Goal: Task Accomplishment & Management: Complete application form

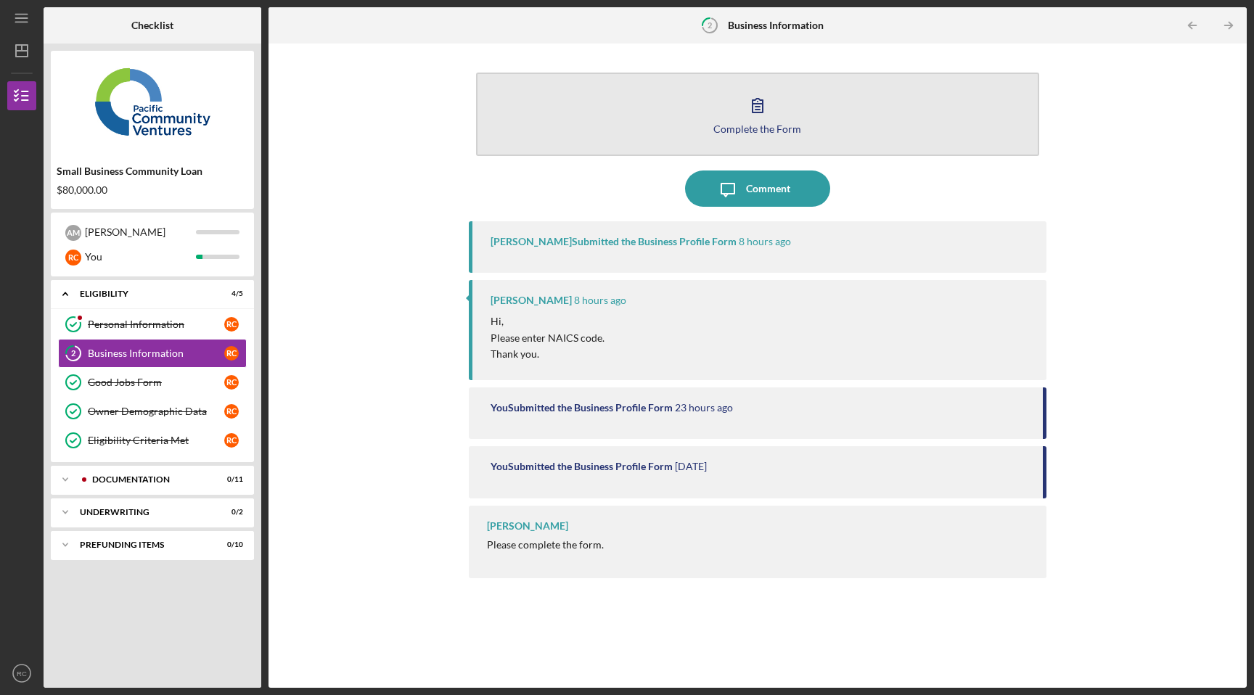
click at [747, 132] on div "Complete the Form" at bounding box center [758, 128] width 88 height 11
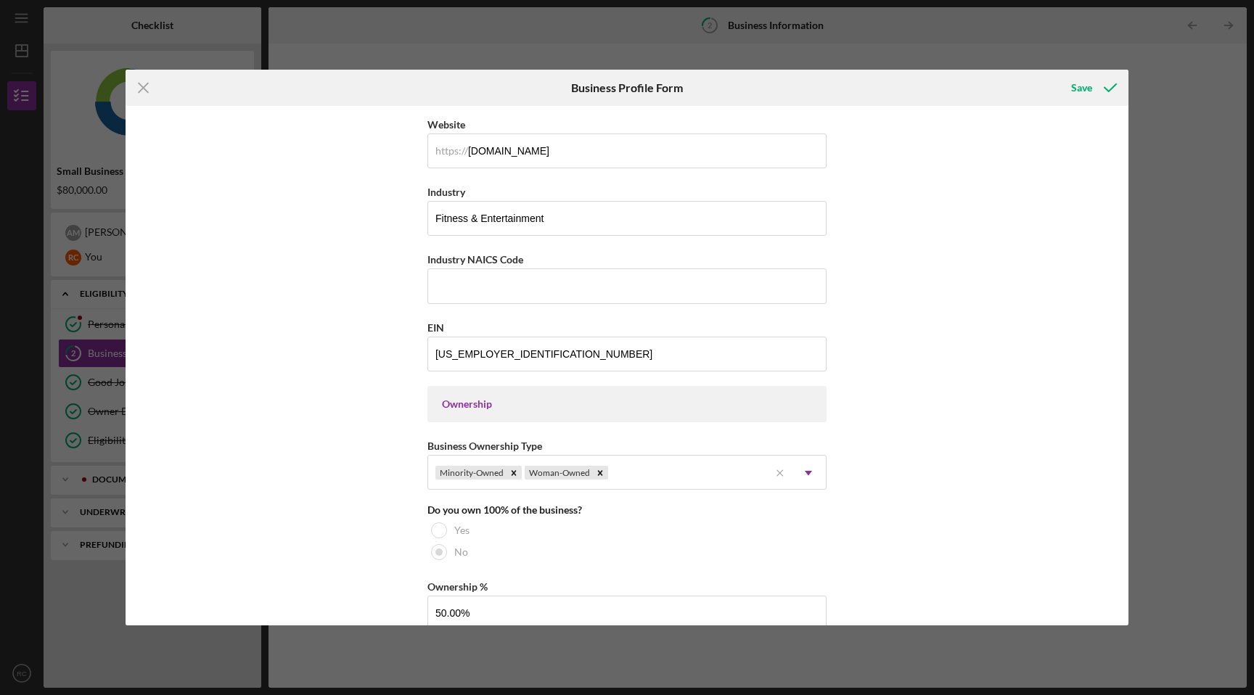
scroll to position [396, 0]
click at [499, 287] on input "Industry NAICS Code" at bounding box center [627, 287] width 399 height 35
paste input "713940"
type input "713940"
click at [1089, 85] on div "Save" at bounding box center [1081, 87] width 21 height 29
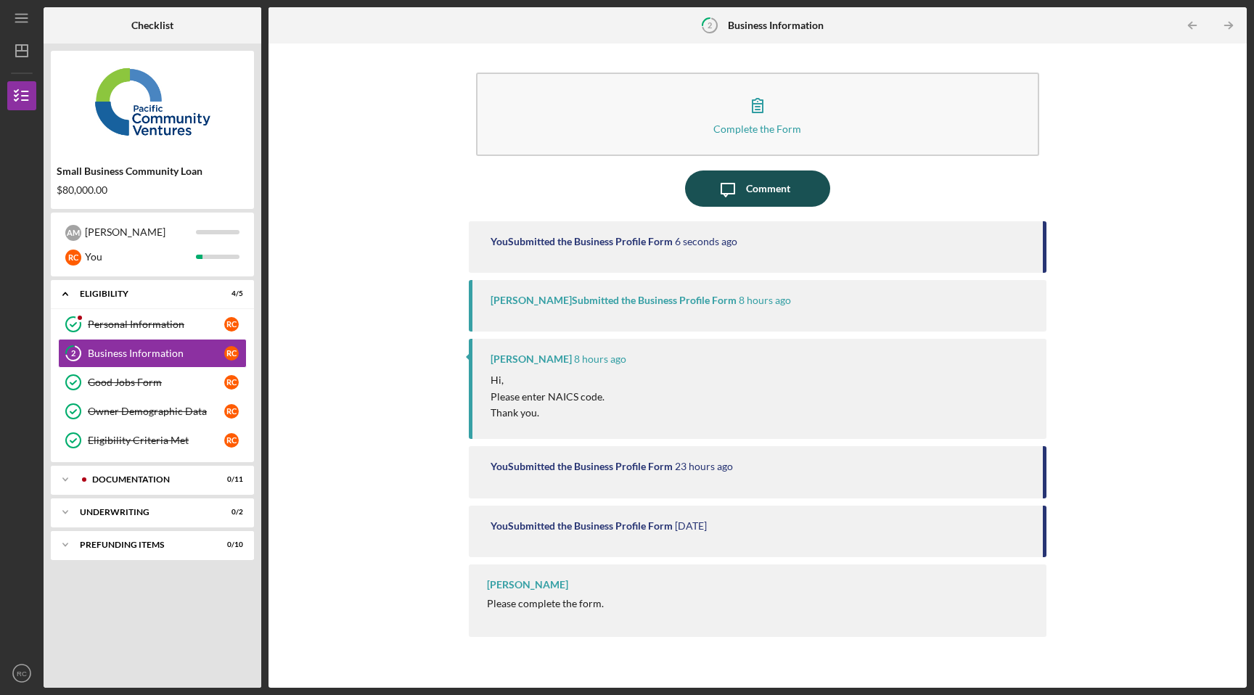
click at [769, 190] on div "Comment" at bounding box center [768, 189] width 44 height 36
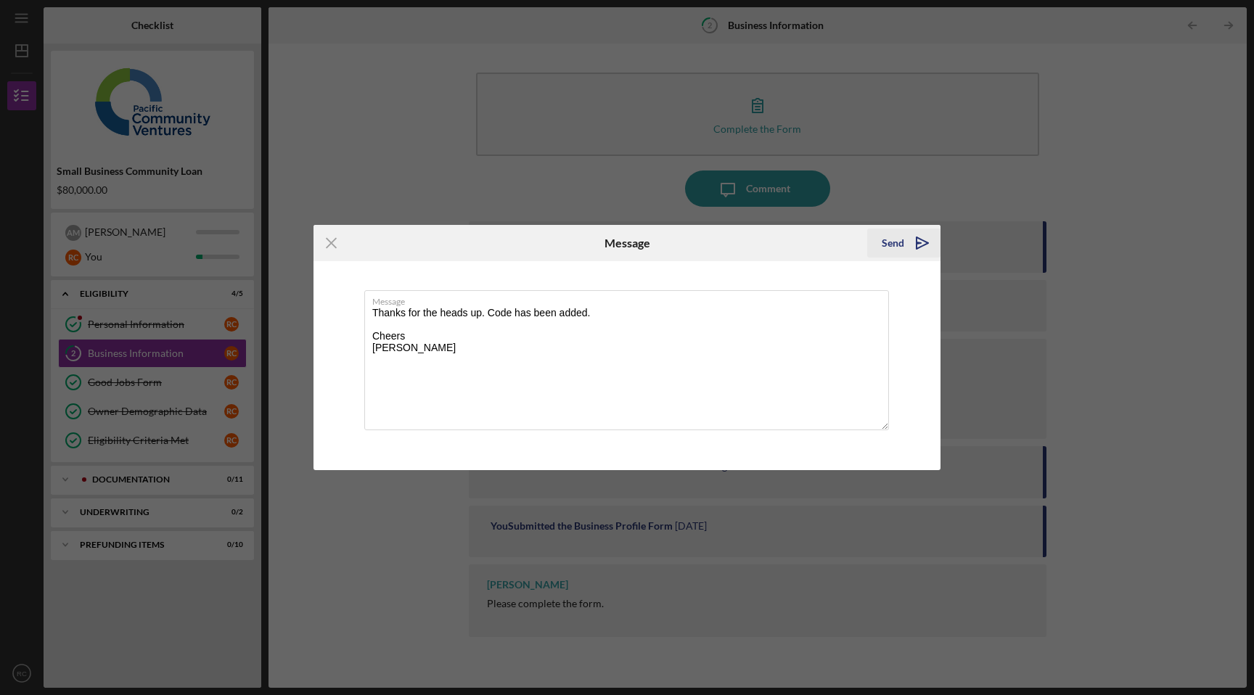
type textarea "Thanks for the heads up. Code has been added. Cheers Rudy"
click at [913, 241] on icon "Icon/icon-invite-send" at bounding box center [922, 243] width 36 height 36
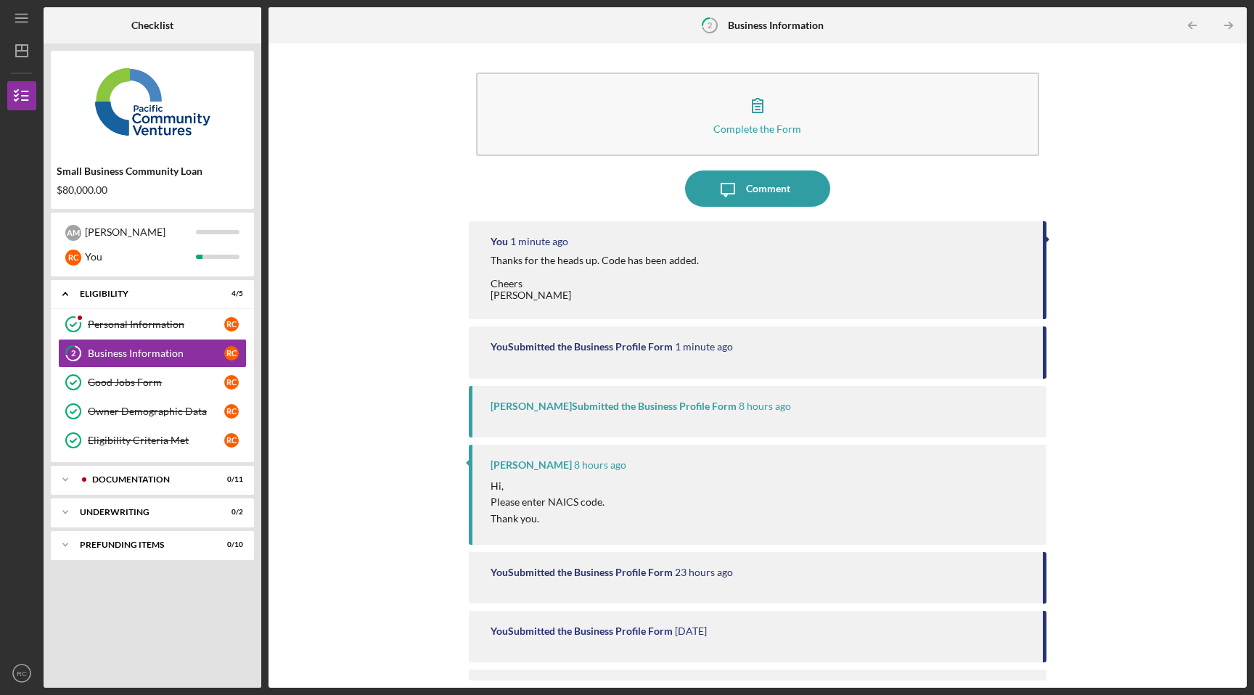
scroll to position [62, 0]
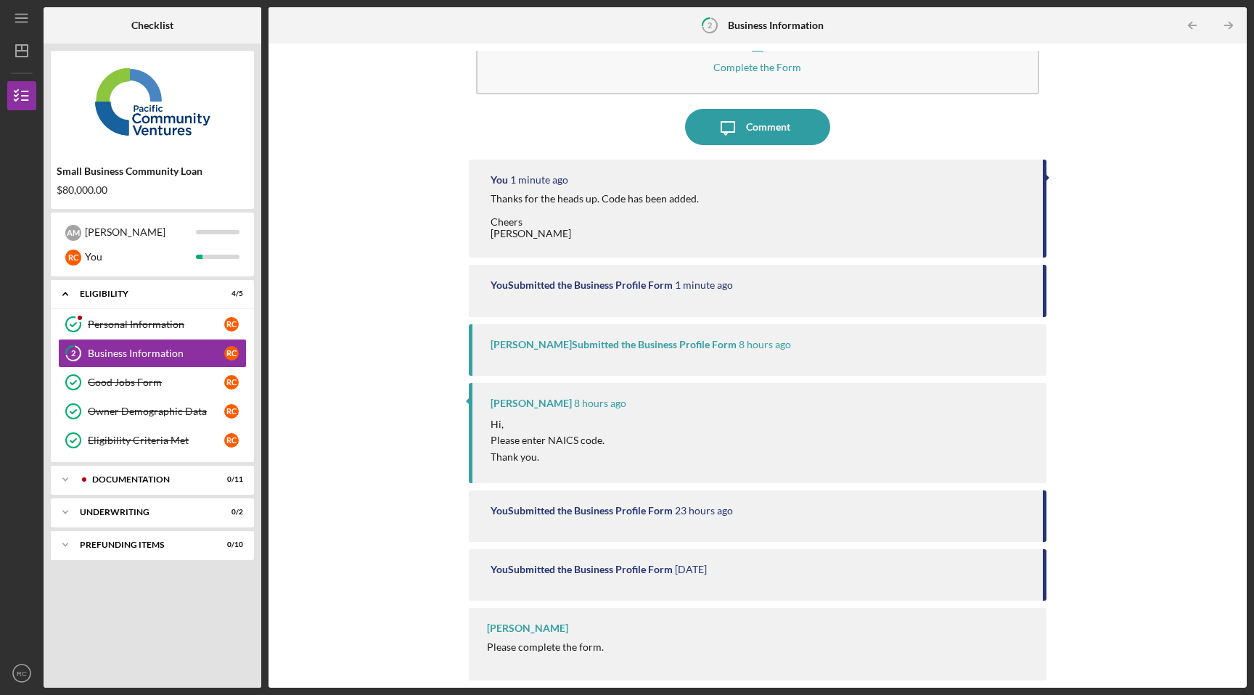
click at [420, 463] on div "Complete the Form Form Icon/Message Comment You 1 minute ago Thanks for the hea…" at bounding box center [758, 366] width 964 height 630
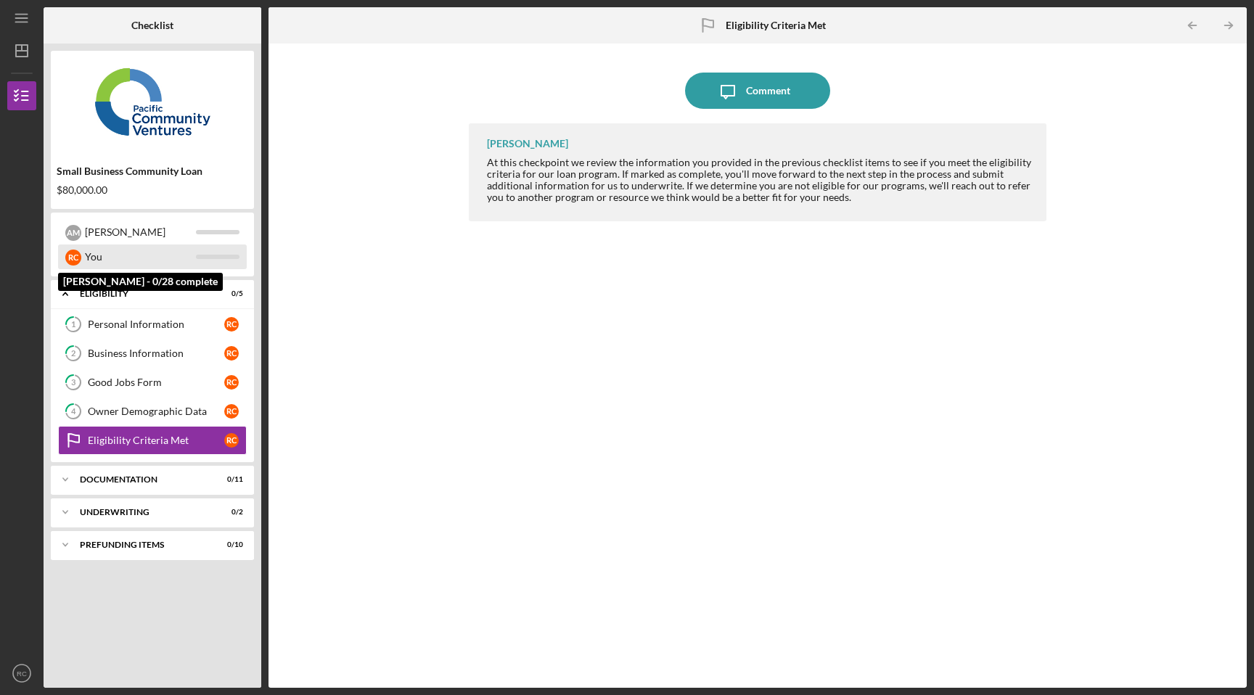
click at [136, 254] on div "You" at bounding box center [140, 257] width 111 height 25
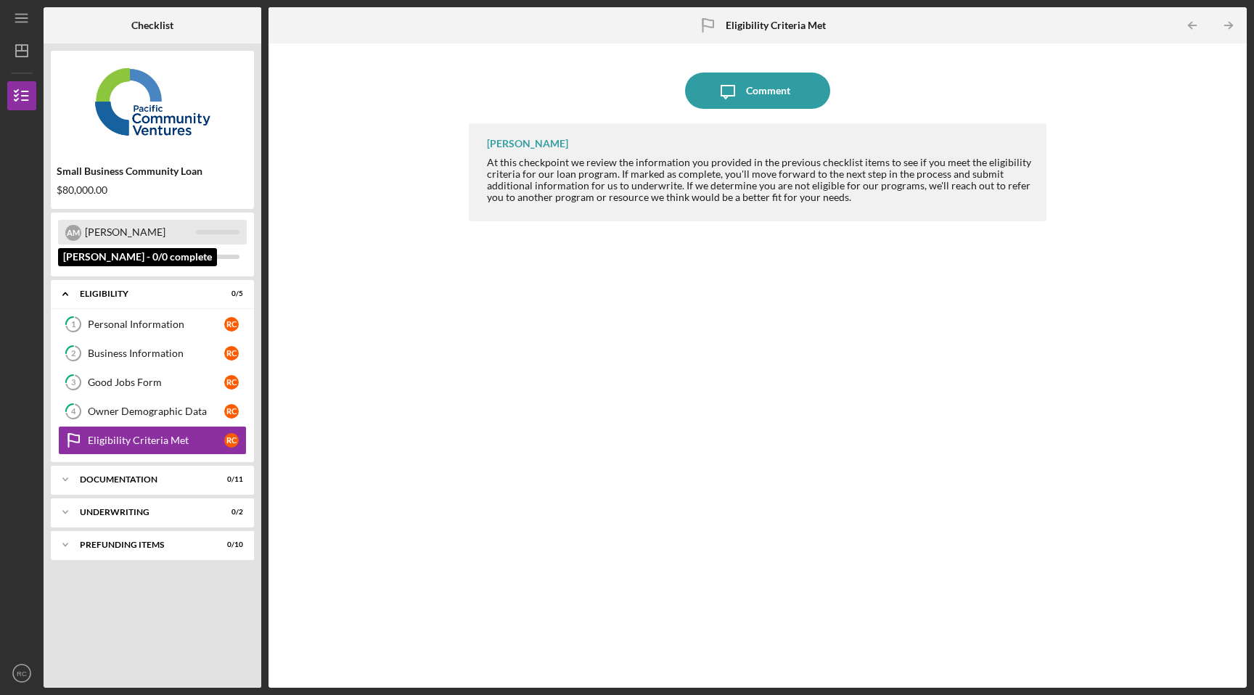
click at [168, 232] on div "[PERSON_NAME]" at bounding box center [140, 232] width 111 height 25
